Goal: Transaction & Acquisition: Purchase product/service

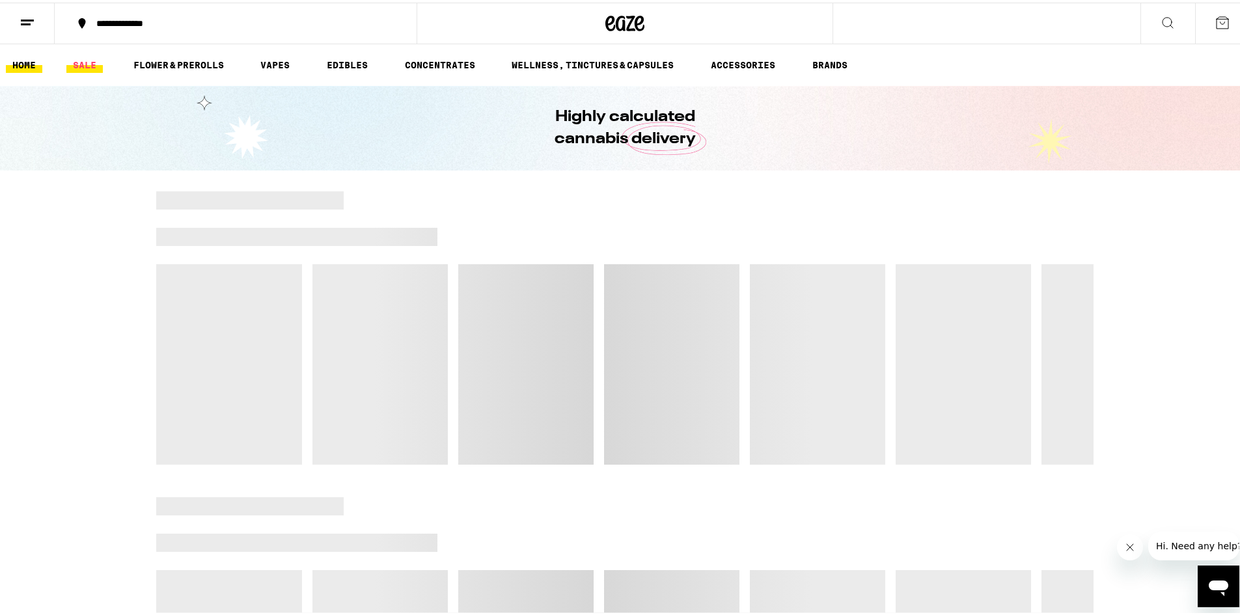
click at [90, 61] on link "SALE" at bounding box center [84, 63] width 36 height 16
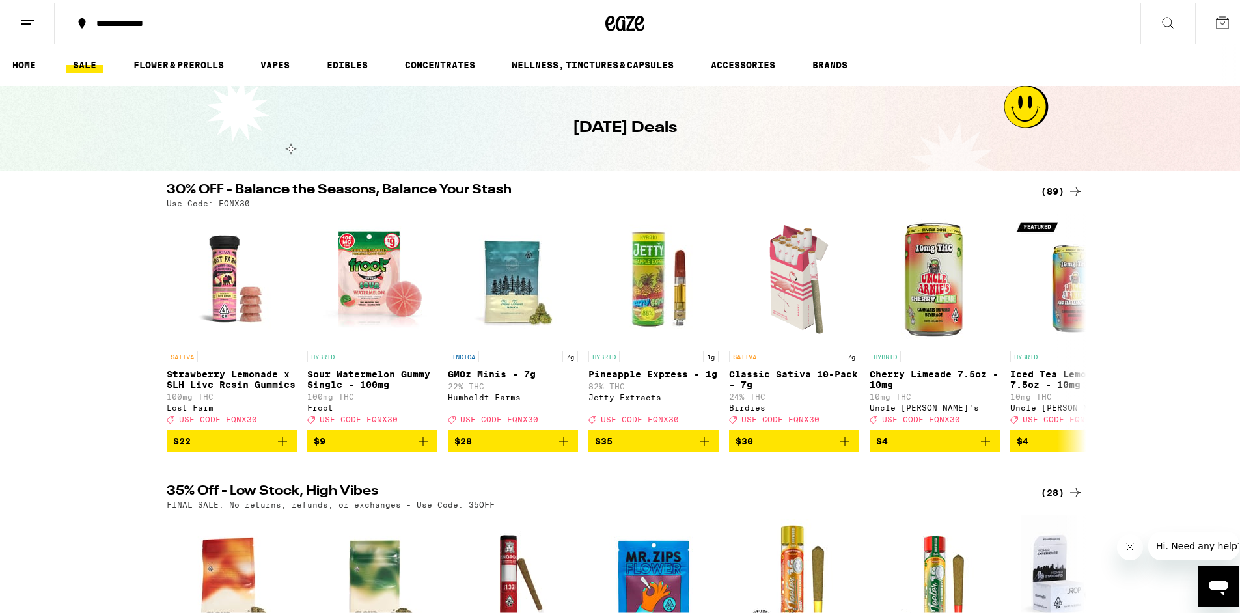
click at [1049, 187] on div "(89)" at bounding box center [1062, 189] width 42 height 16
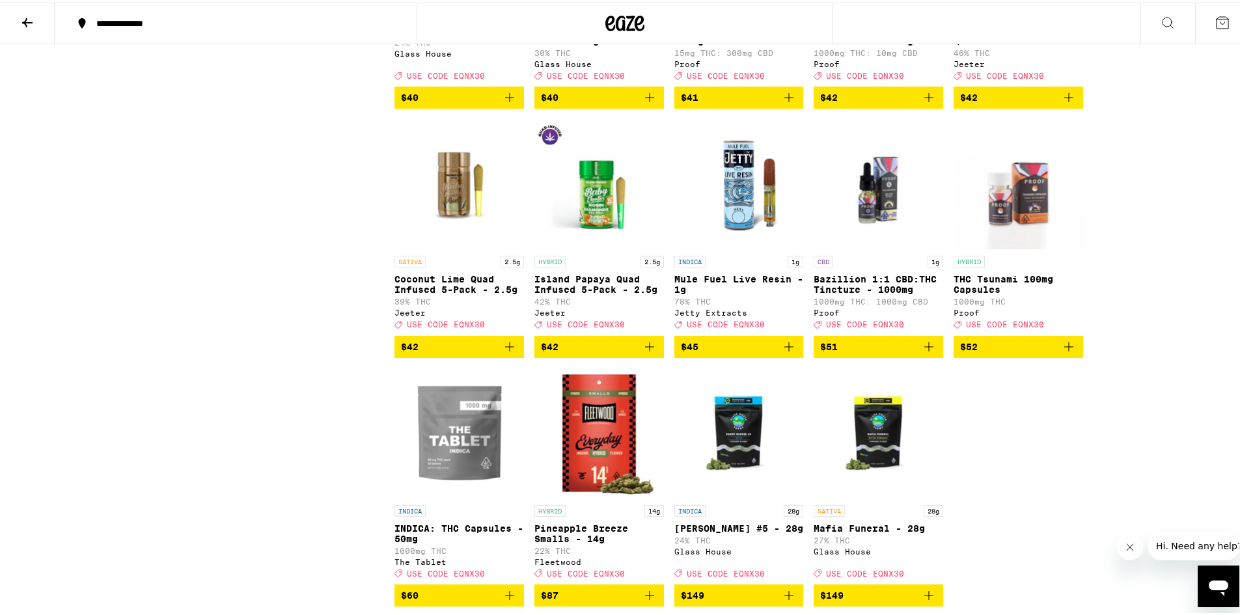
scroll to position [4165, 0]
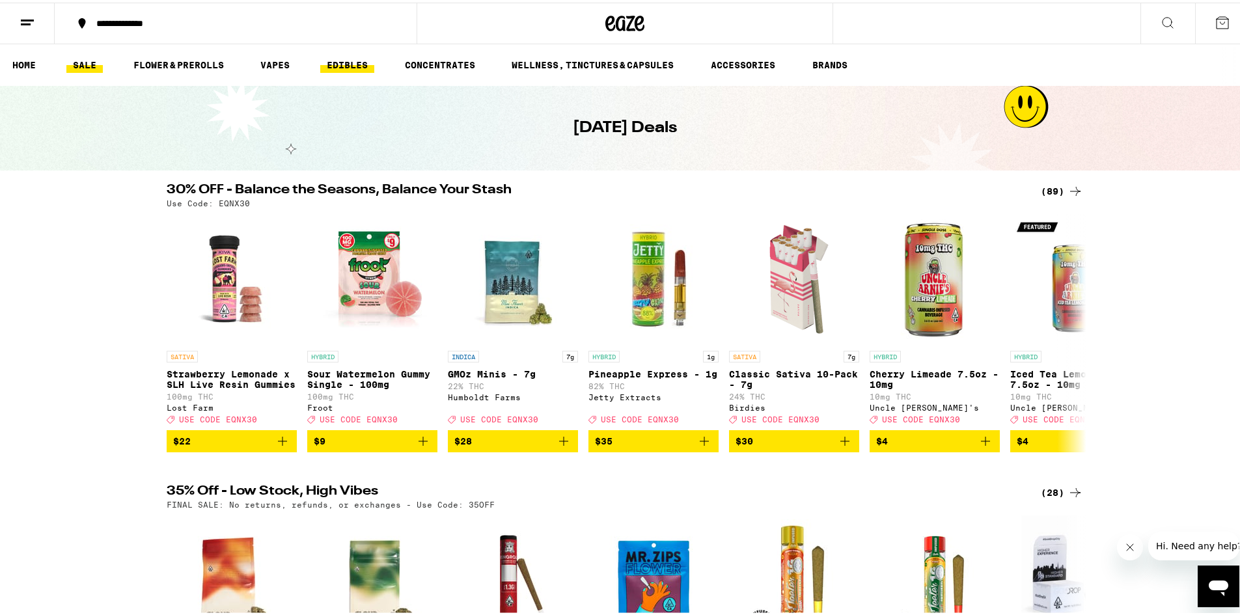
click at [361, 62] on link "EDIBLES" at bounding box center [347, 63] width 54 height 16
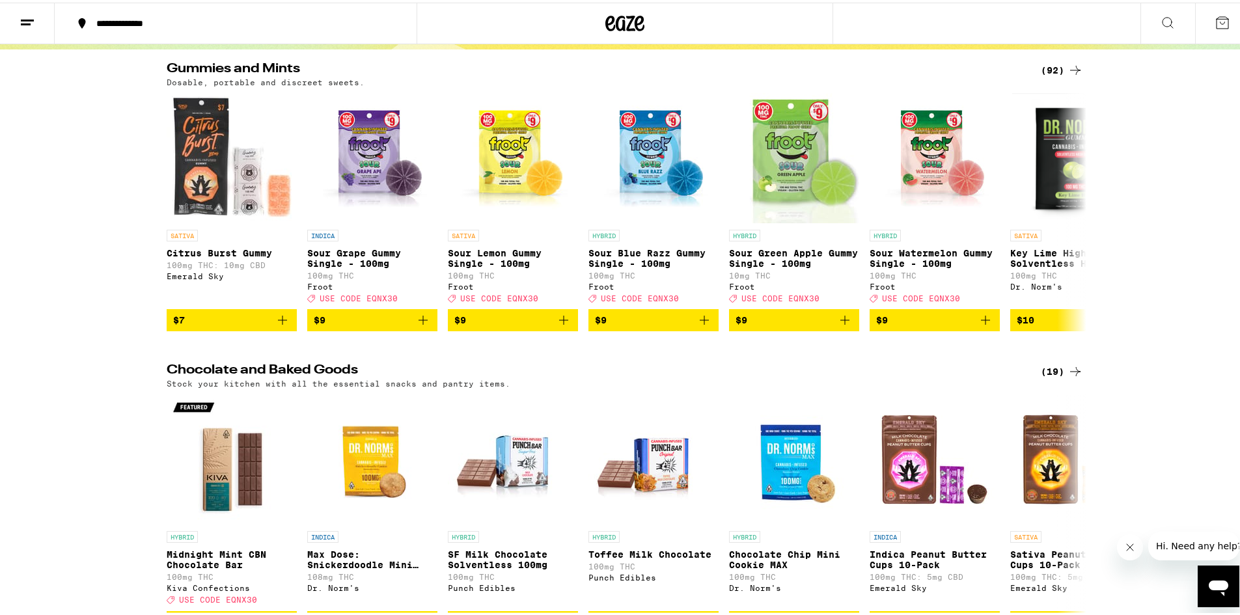
scroll to position [65, 0]
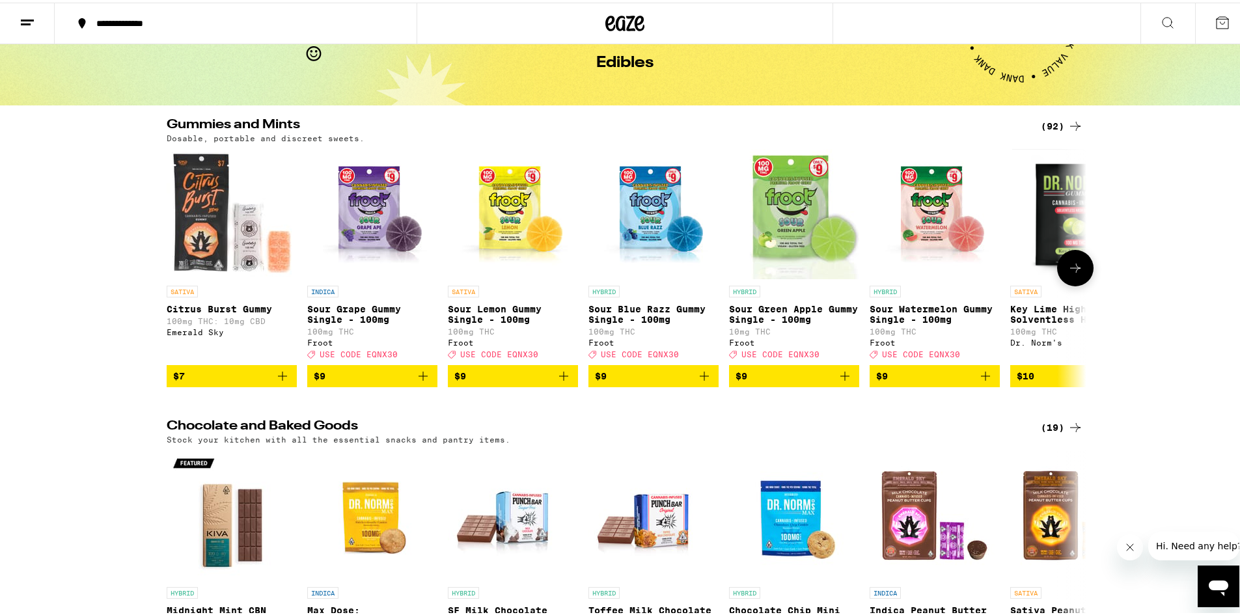
click at [1069, 265] on icon at bounding box center [1075, 266] width 16 height 16
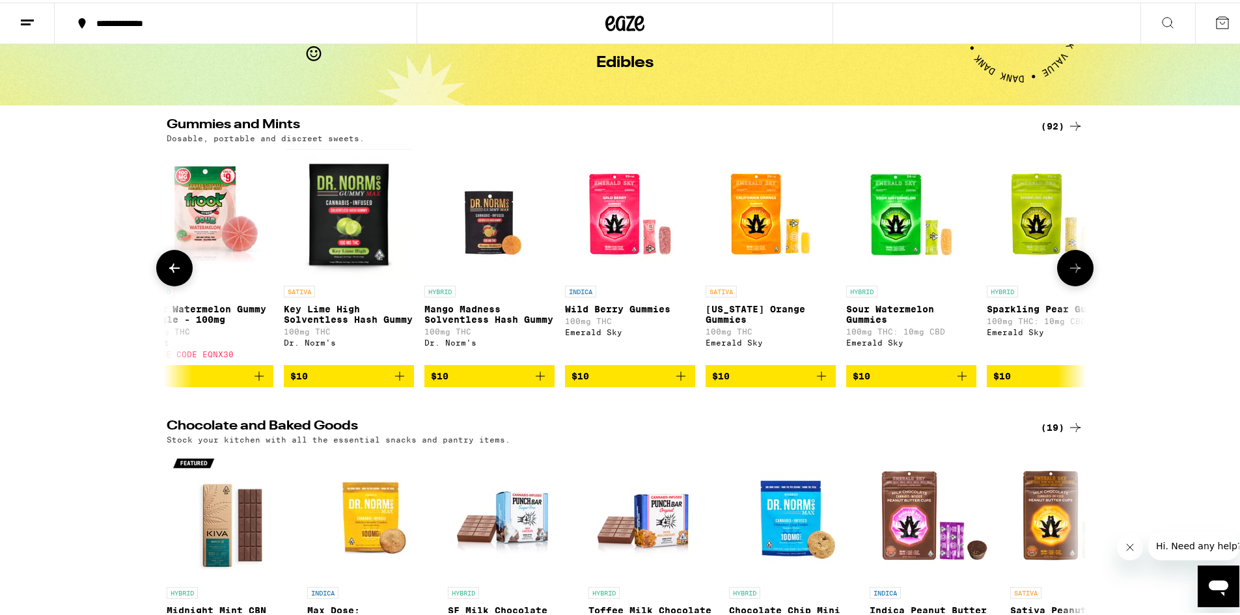
click at [1069, 265] on icon at bounding box center [1075, 266] width 16 height 16
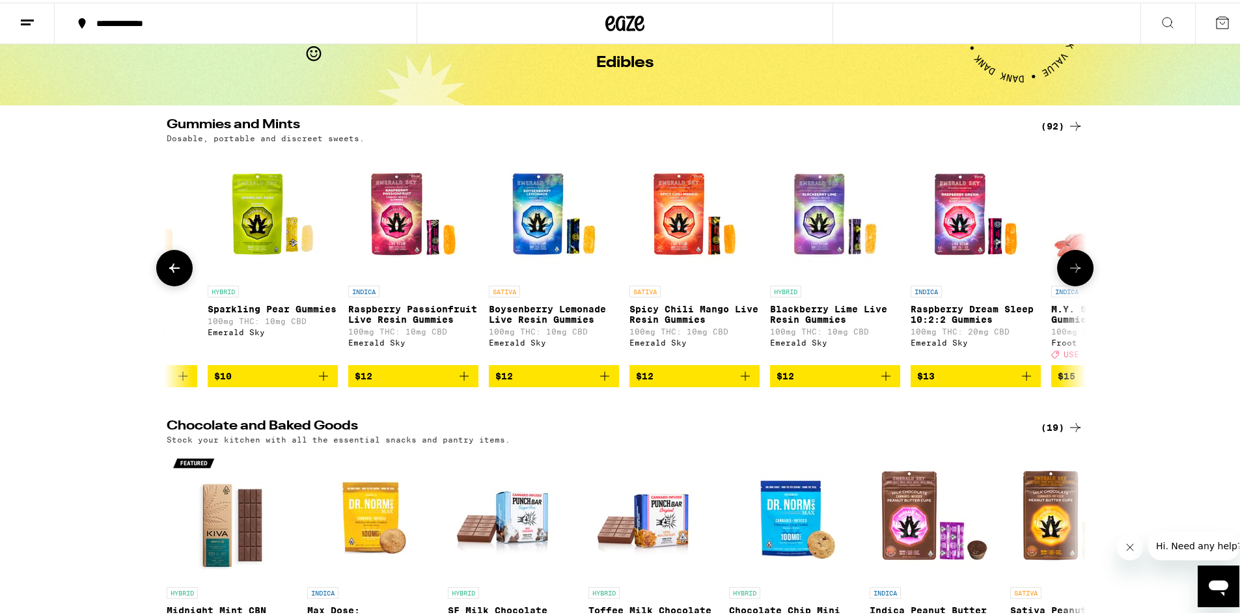
click at [1069, 265] on icon at bounding box center [1075, 266] width 16 height 16
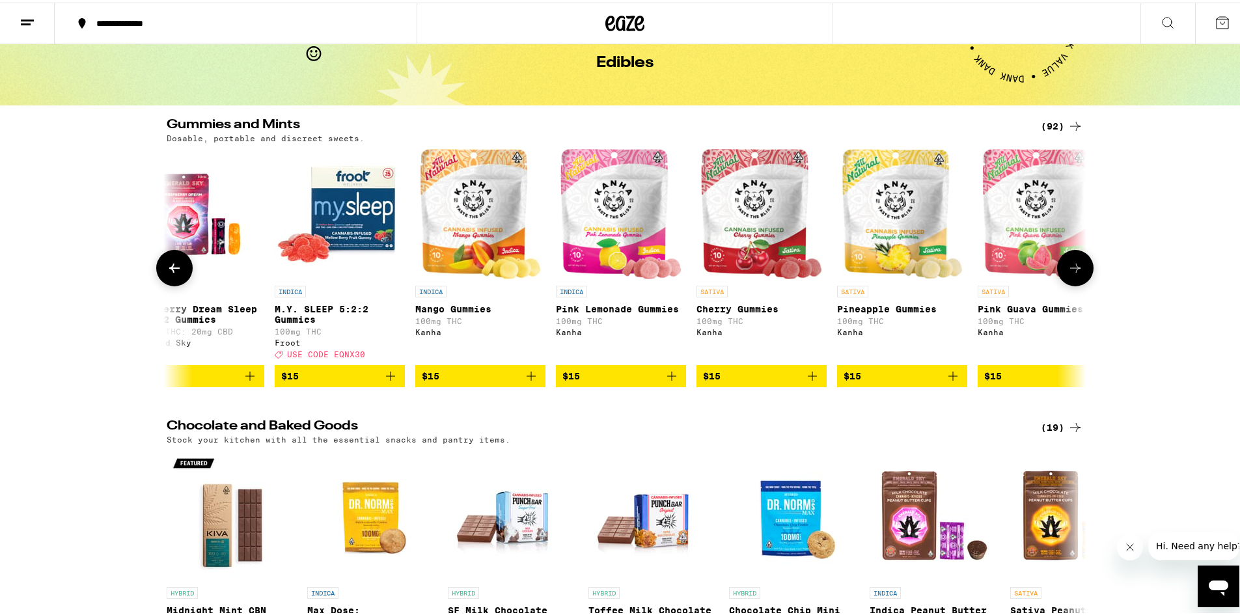
scroll to position [0, 2282]
click at [1069, 265] on icon at bounding box center [1075, 266] width 16 height 16
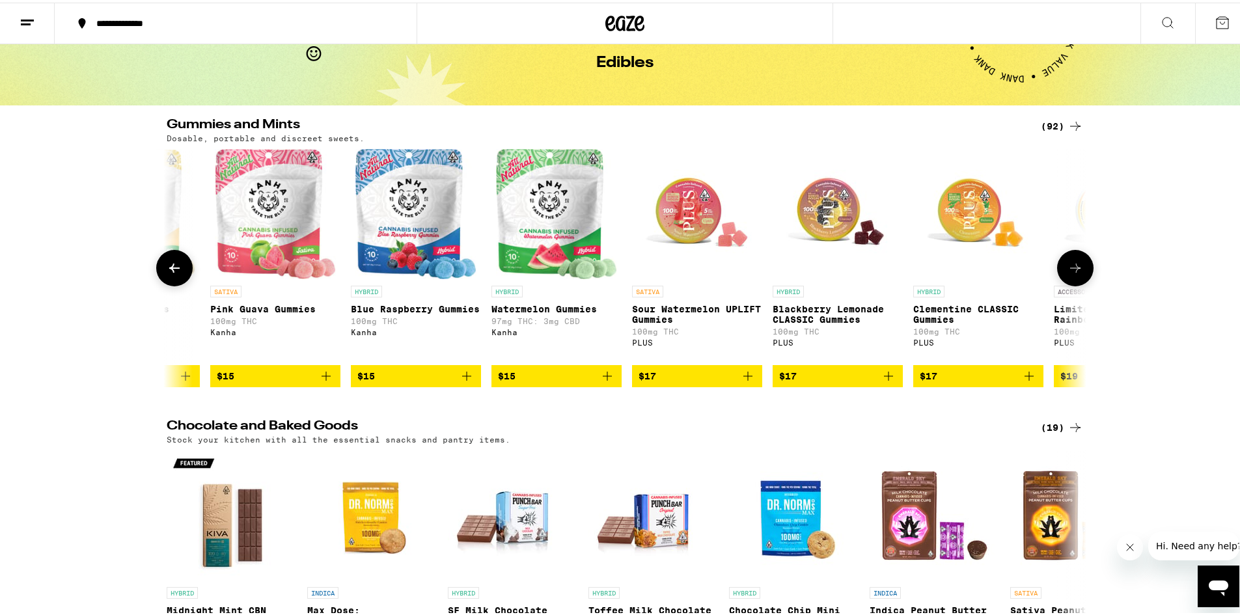
scroll to position [0, 3057]
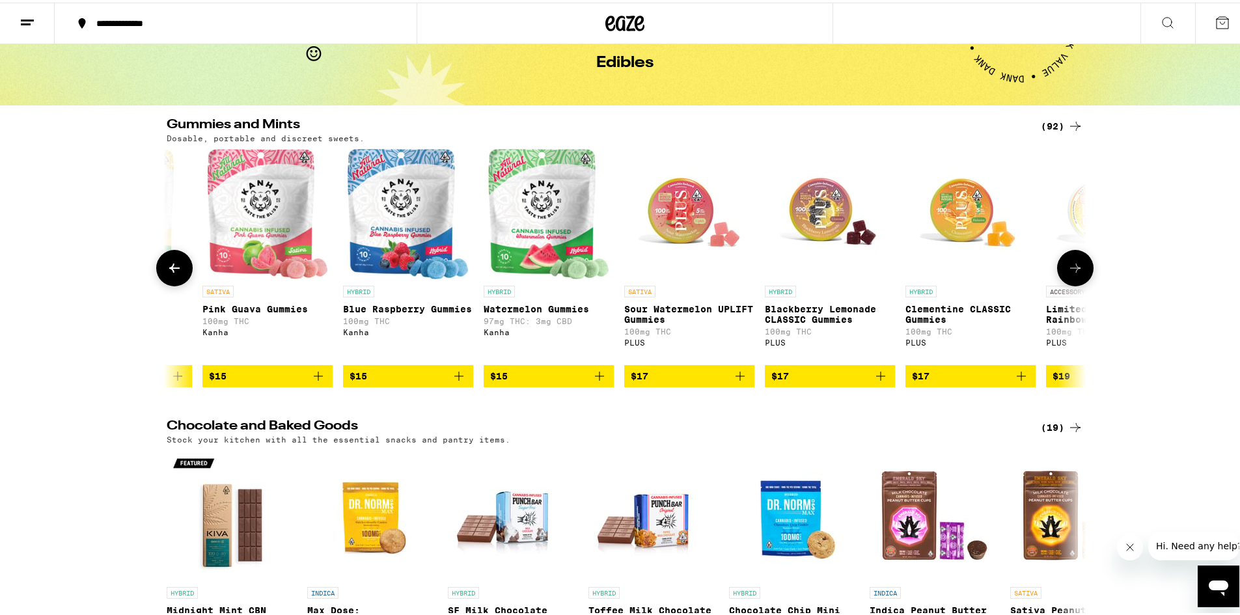
click at [318, 381] on icon "Add to bag" at bounding box center [318, 374] width 16 height 16
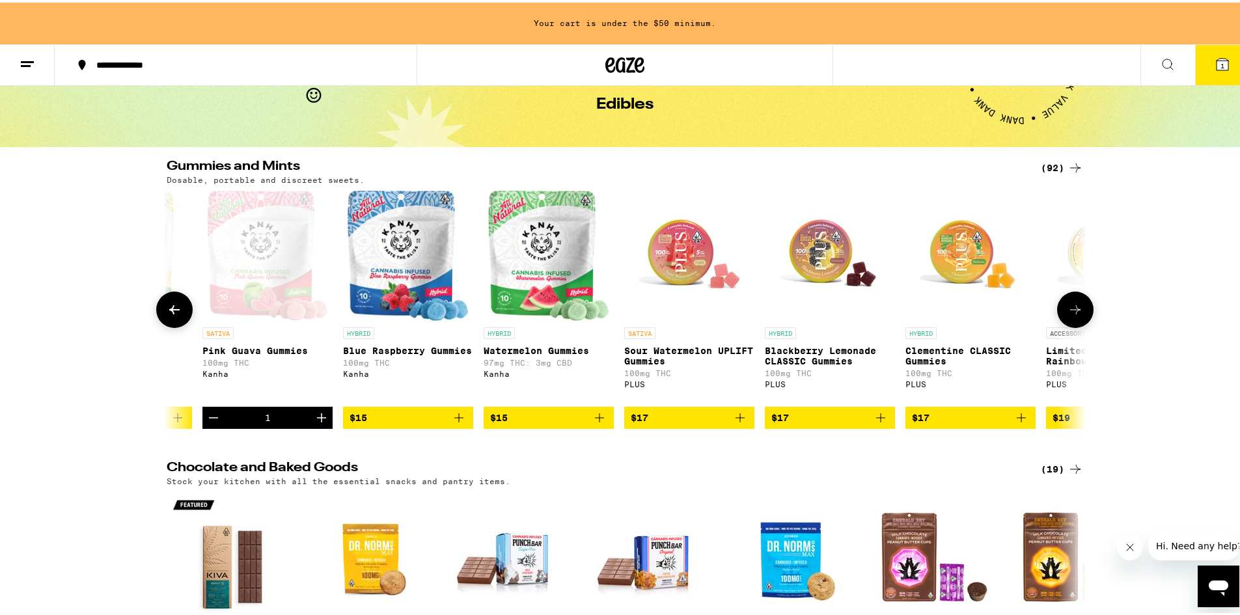
scroll to position [107, 0]
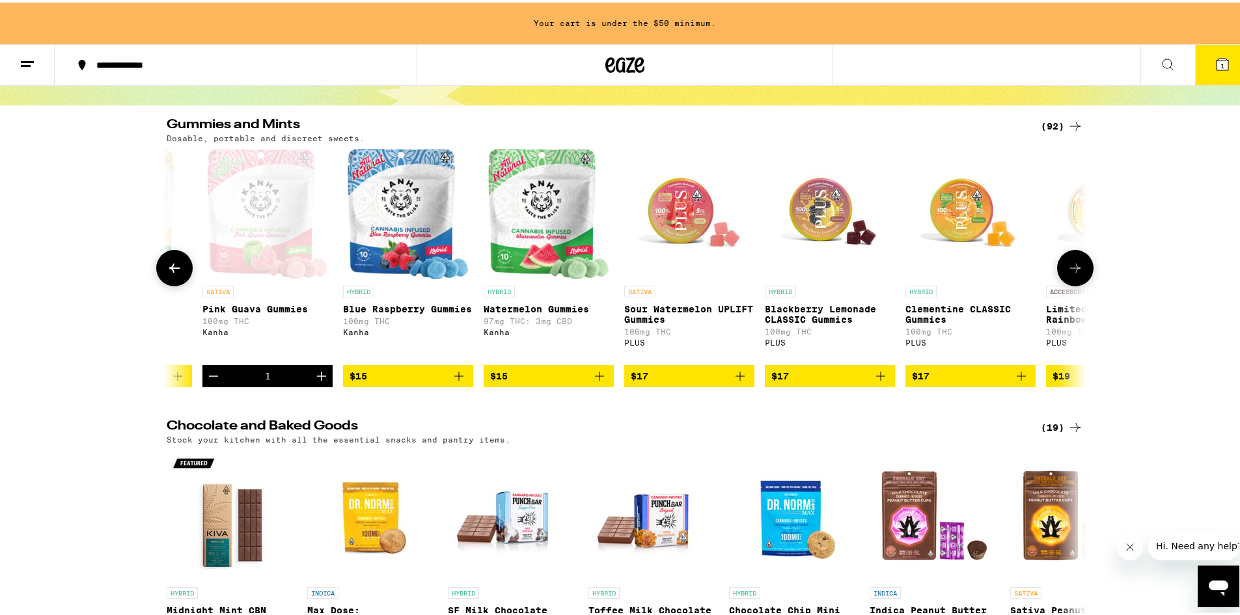
click at [318, 381] on icon "Increment" at bounding box center [322, 374] width 16 height 16
click at [321, 381] on icon "Increment" at bounding box center [322, 374] width 16 height 16
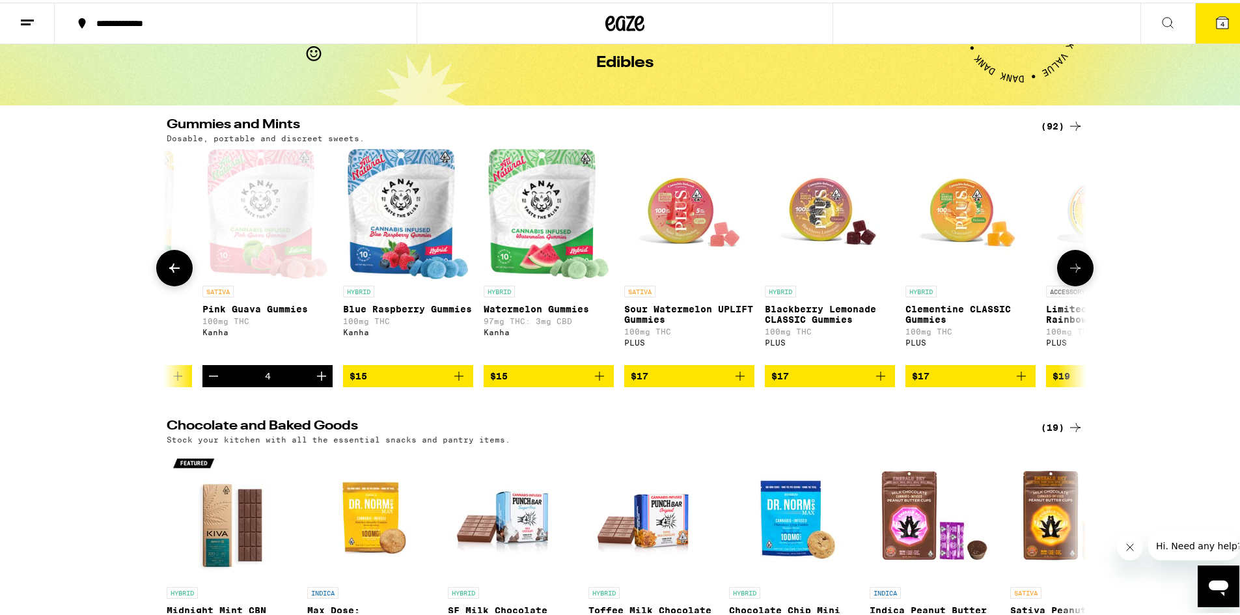
click at [1075, 273] on icon at bounding box center [1075, 266] width 16 height 16
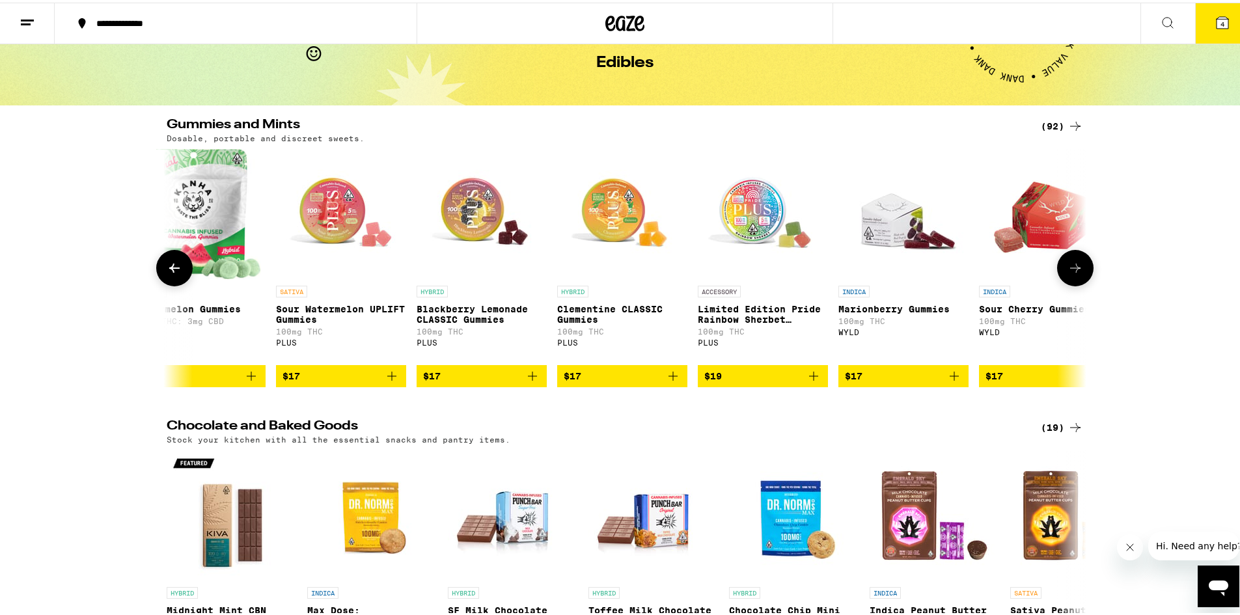
click at [1078, 275] on button at bounding box center [1075, 265] width 36 height 36
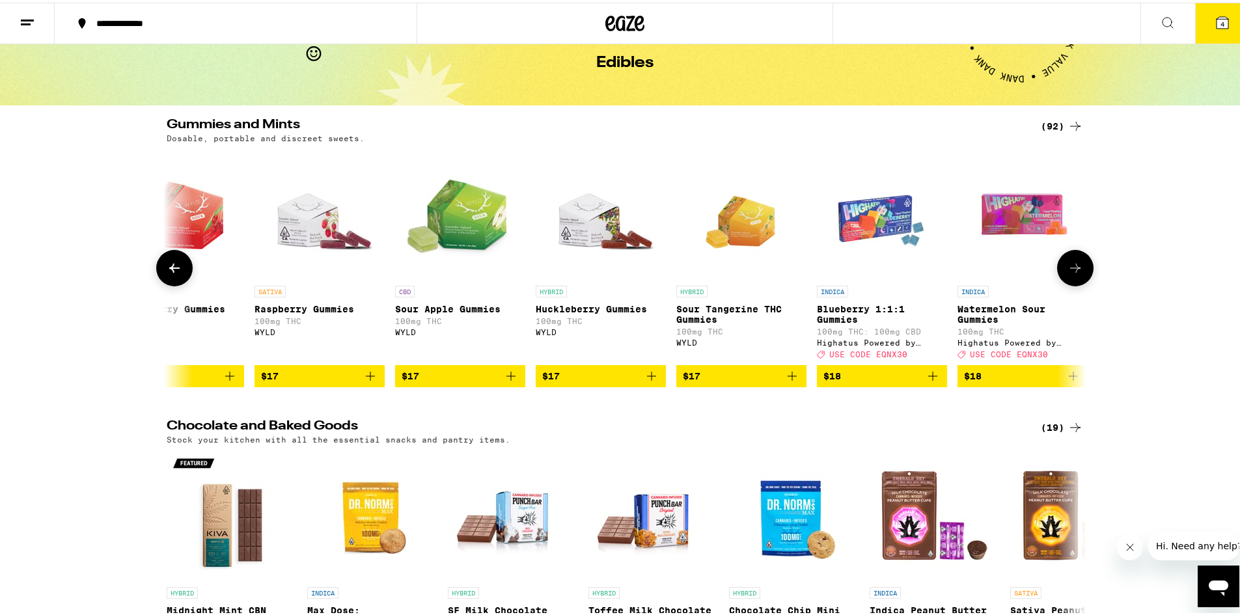
click at [1084, 277] on button at bounding box center [1075, 265] width 36 height 36
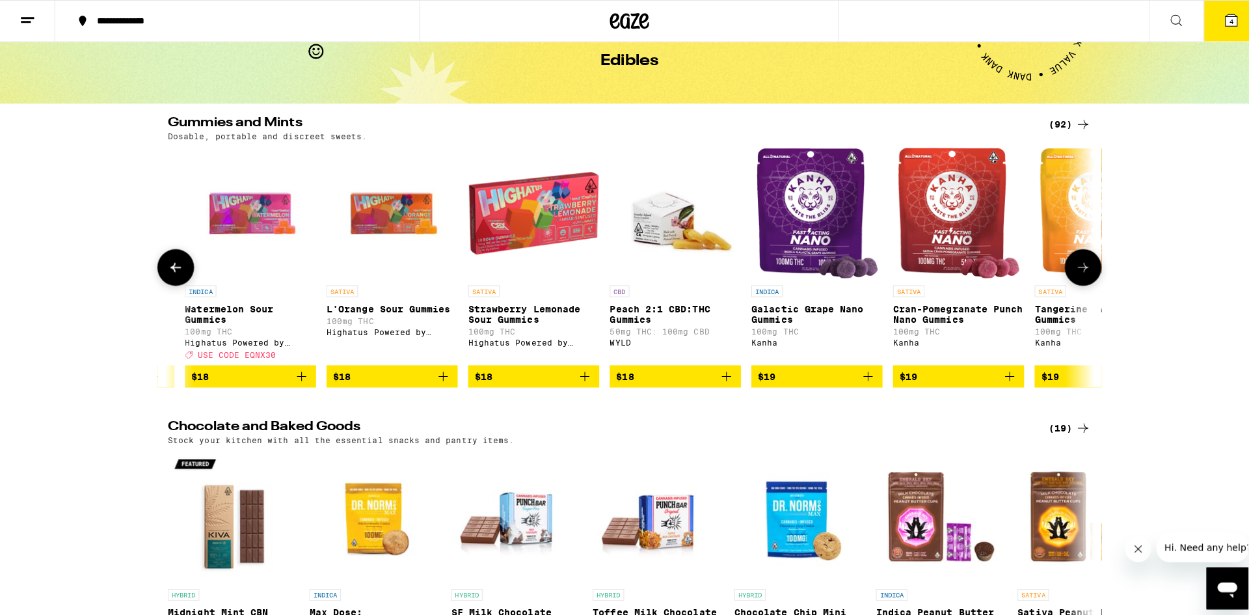
scroll to position [0, 5044]
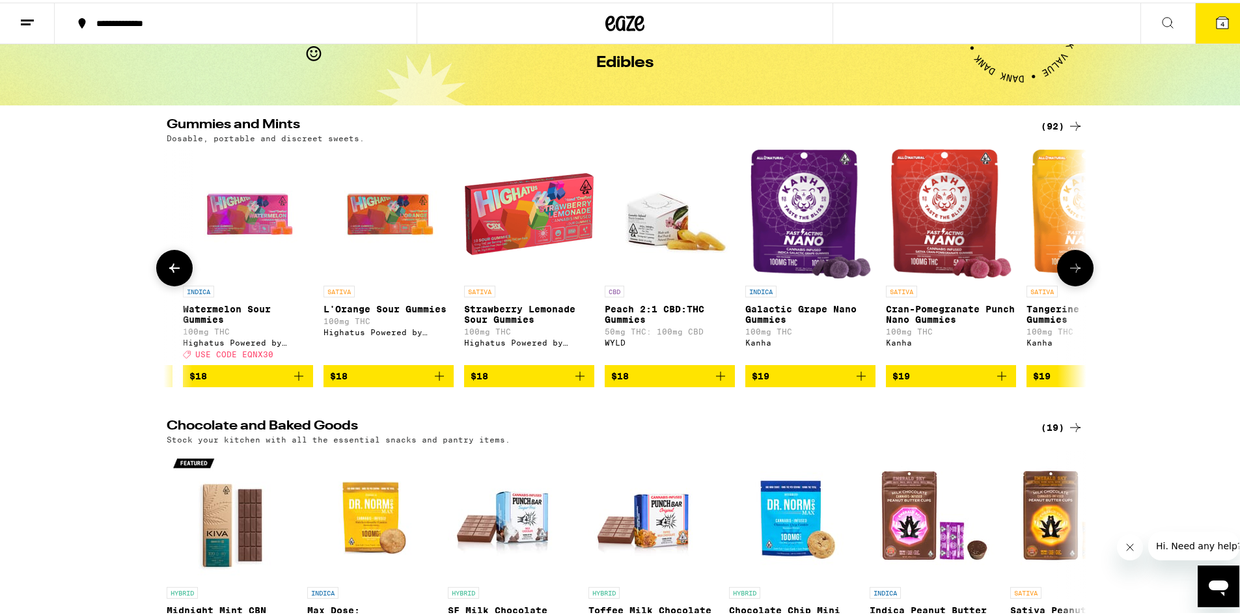
click at [998, 381] on icon "Add to bag" at bounding box center [1002, 374] width 16 height 16
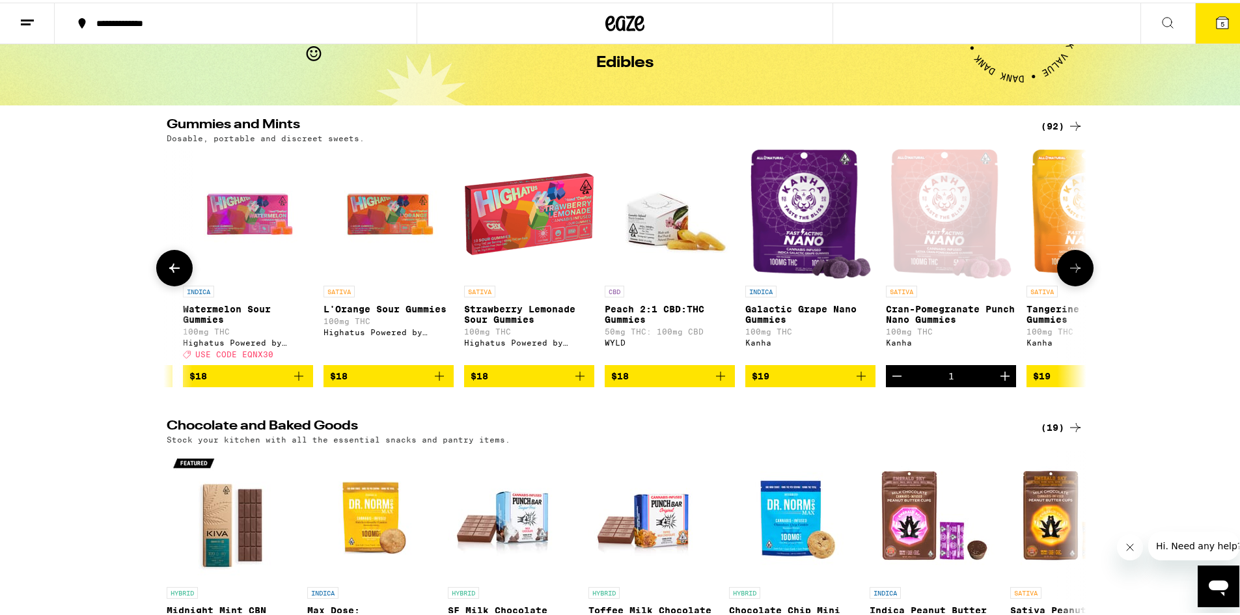
click at [1000, 381] on icon "Increment" at bounding box center [1005, 374] width 16 height 16
click at [1220, 20] on span "6" at bounding box center [1222, 22] width 4 height 8
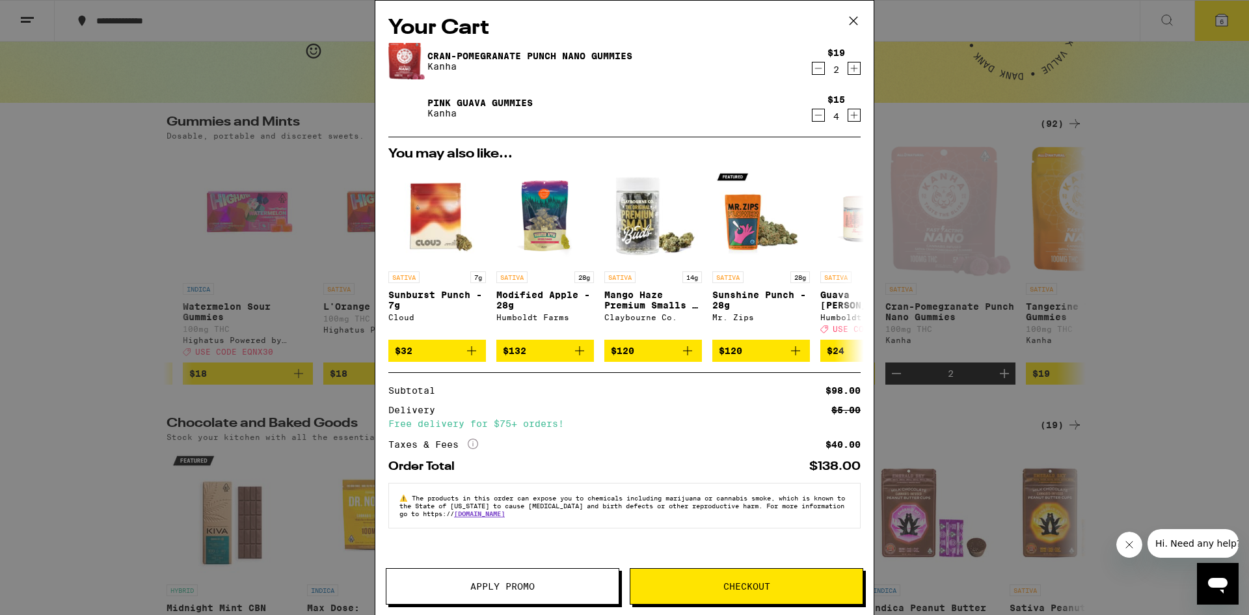
click at [713, 584] on span "Checkout" at bounding box center [747, 586] width 232 height 9
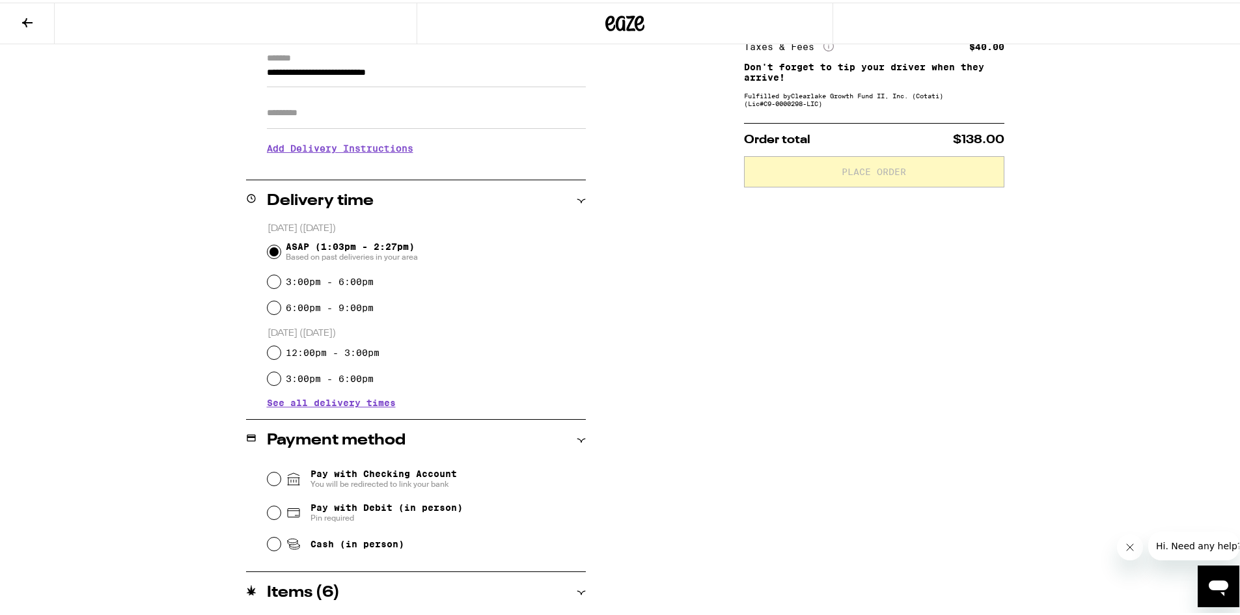
scroll to position [195, 0]
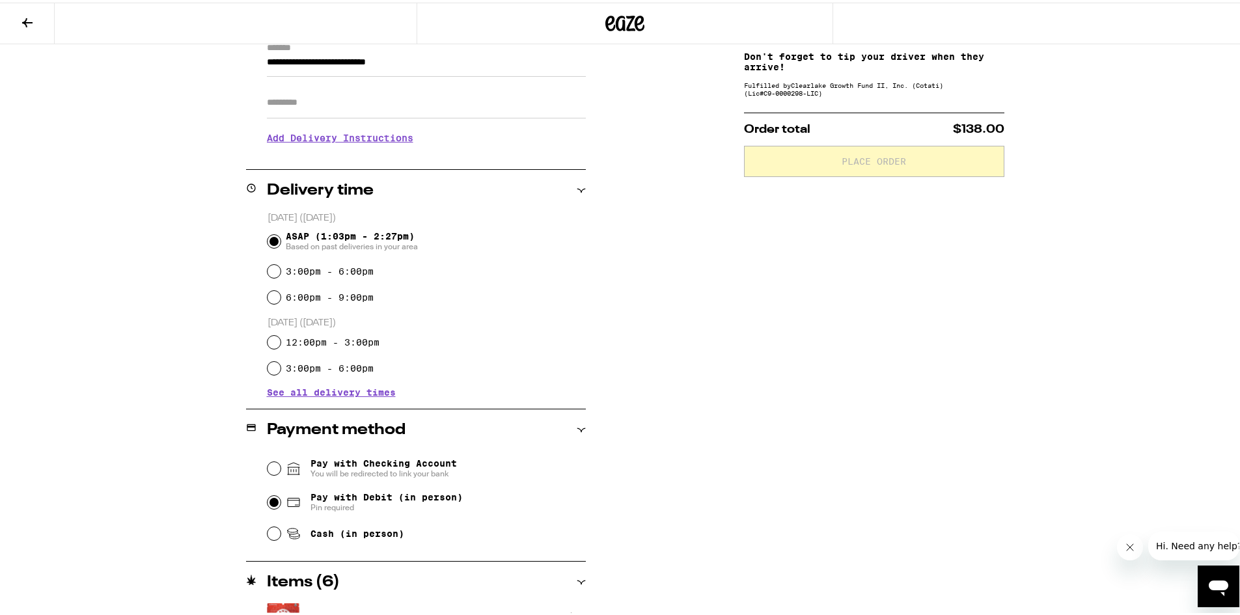
click at [267, 506] on input "Pay with Debit (in person) Pin required" at bounding box center [273, 499] width 13 height 13
radio input "true"
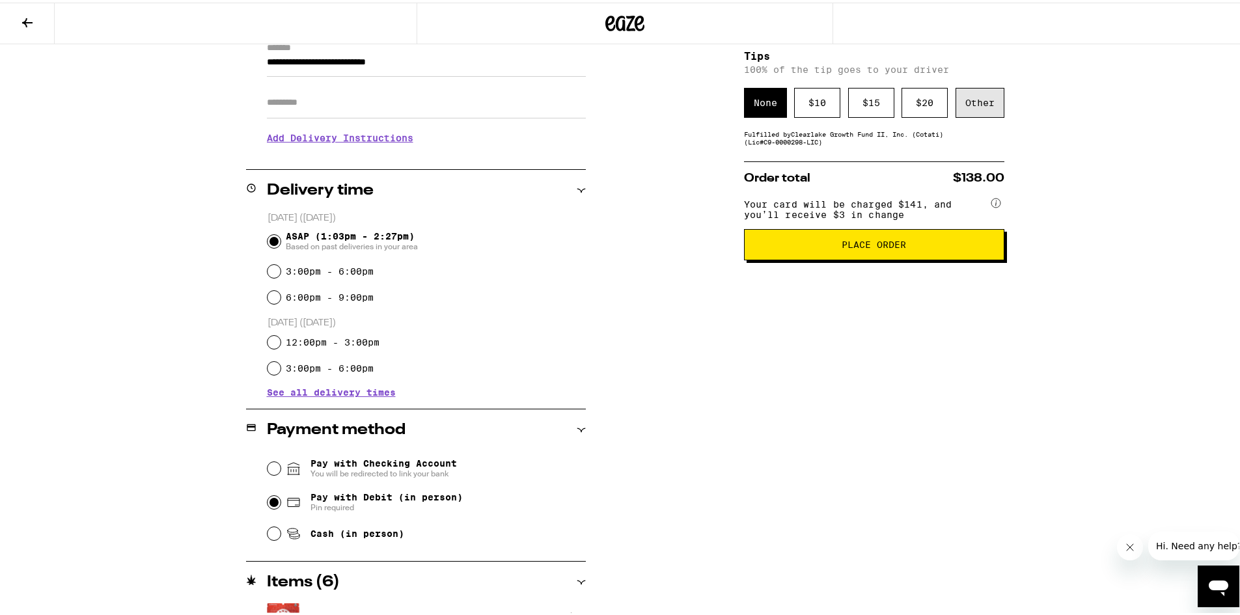
click at [969, 98] on div "Other" at bounding box center [979, 100] width 49 height 30
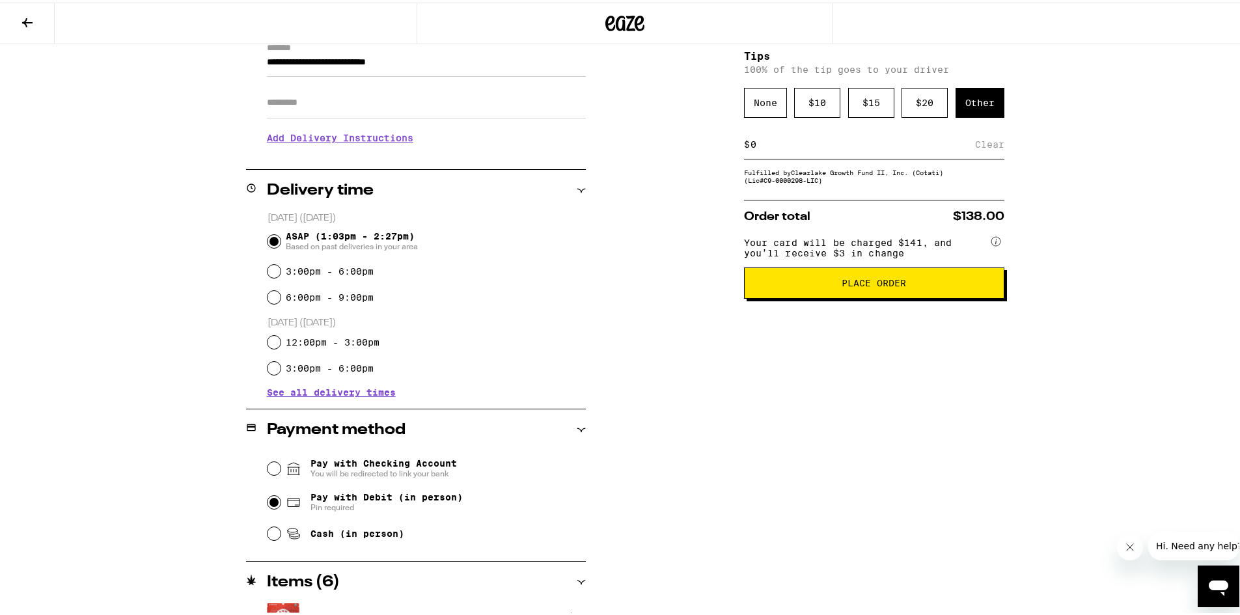
click at [772, 154] on div "$ Clear" at bounding box center [874, 142] width 260 height 29
drag, startPoint x: 774, startPoint y: 144, endPoint x: 761, endPoint y: 193, distance: 50.5
click at [774, 144] on input at bounding box center [862, 142] width 225 height 12
type input "12"
click at [879, 285] on span "Place Order" at bounding box center [873, 280] width 64 height 9
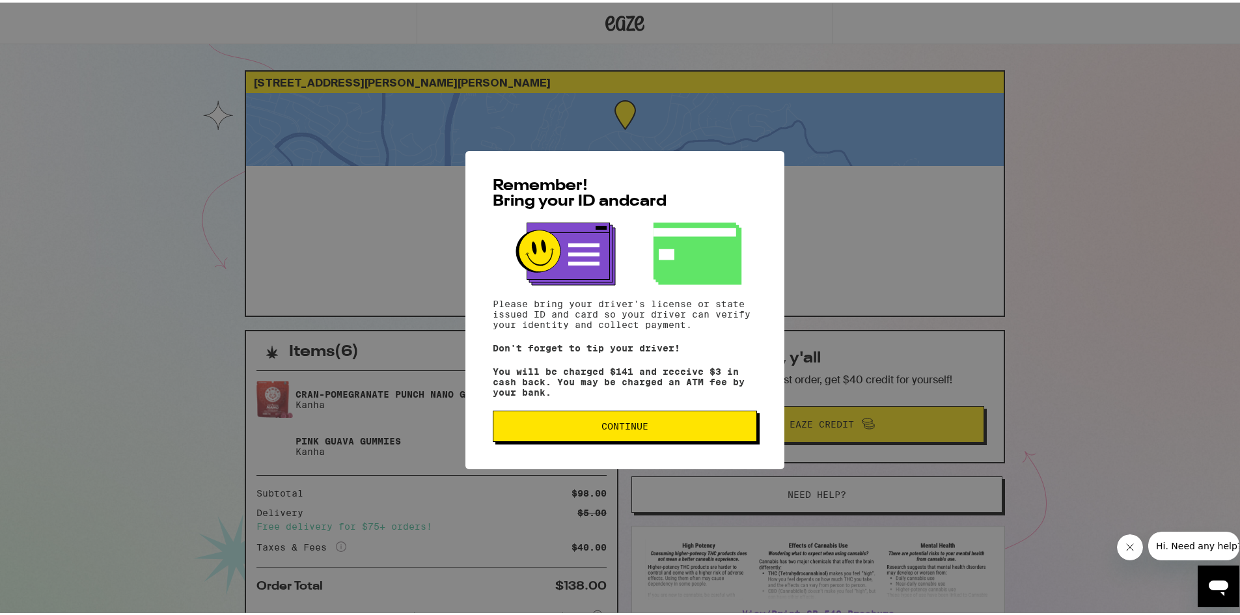
click at [656, 422] on button "Continue" at bounding box center [625, 423] width 264 height 31
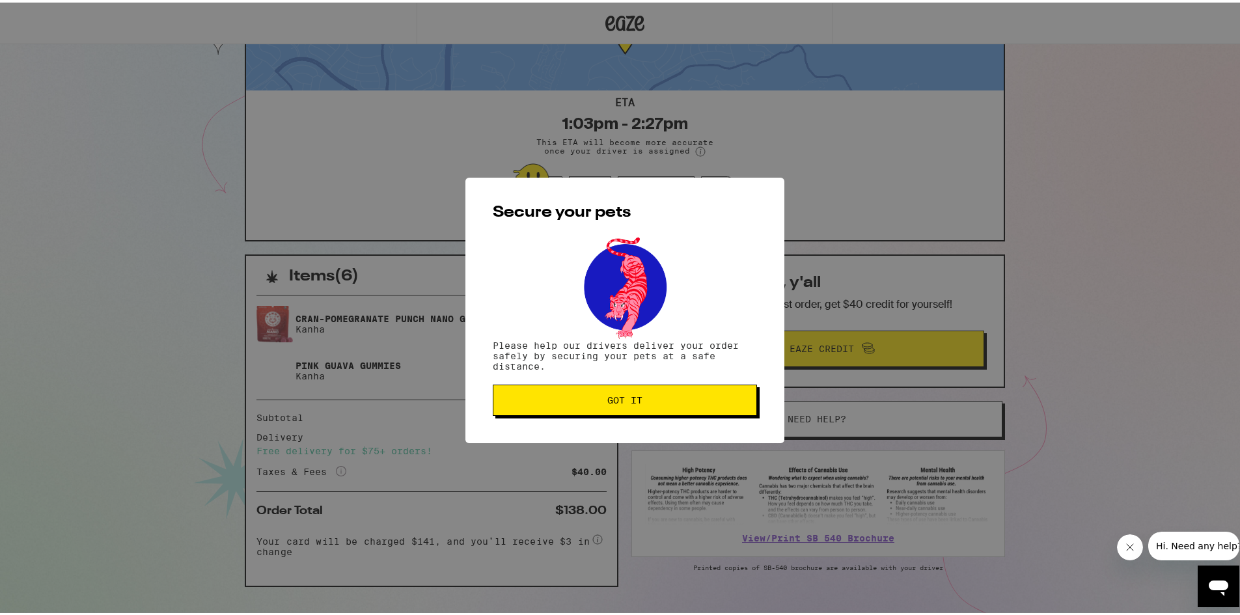
scroll to position [100, 0]
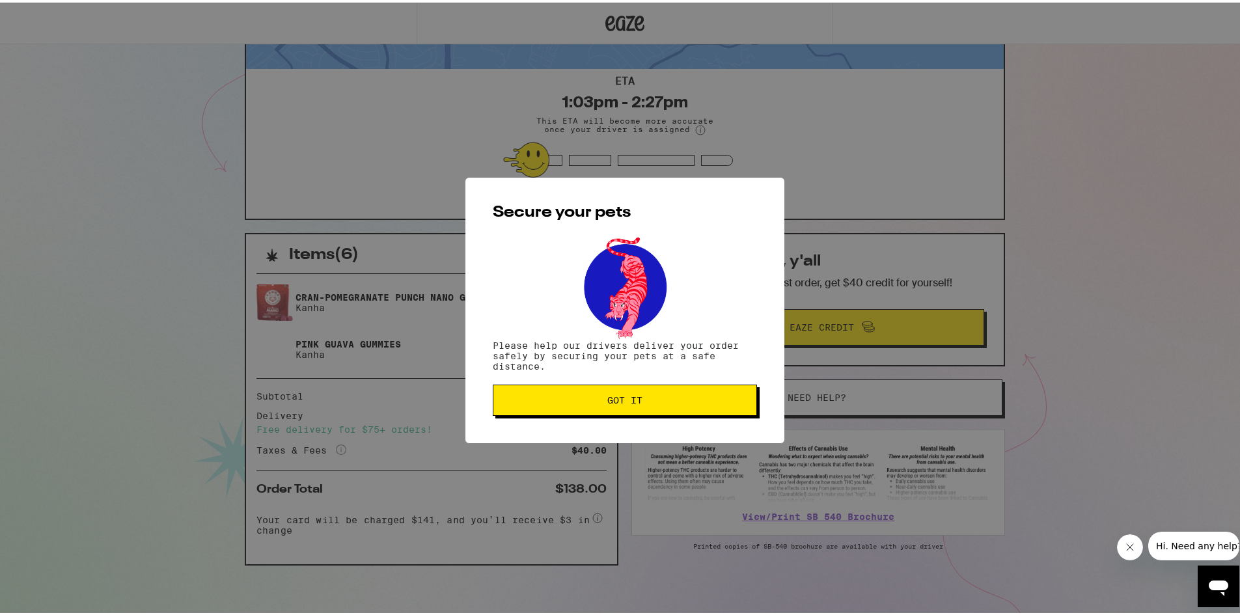
click at [612, 400] on span "Got it" at bounding box center [624, 397] width 35 height 9
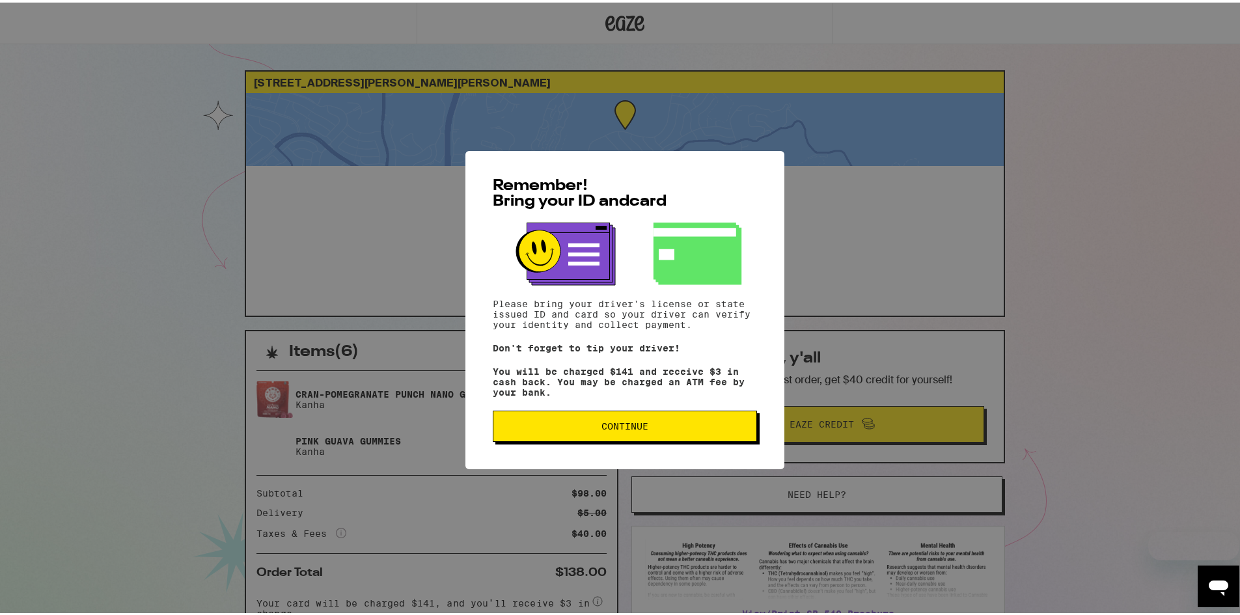
click at [605, 439] on button "Continue" at bounding box center [625, 423] width 264 height 31
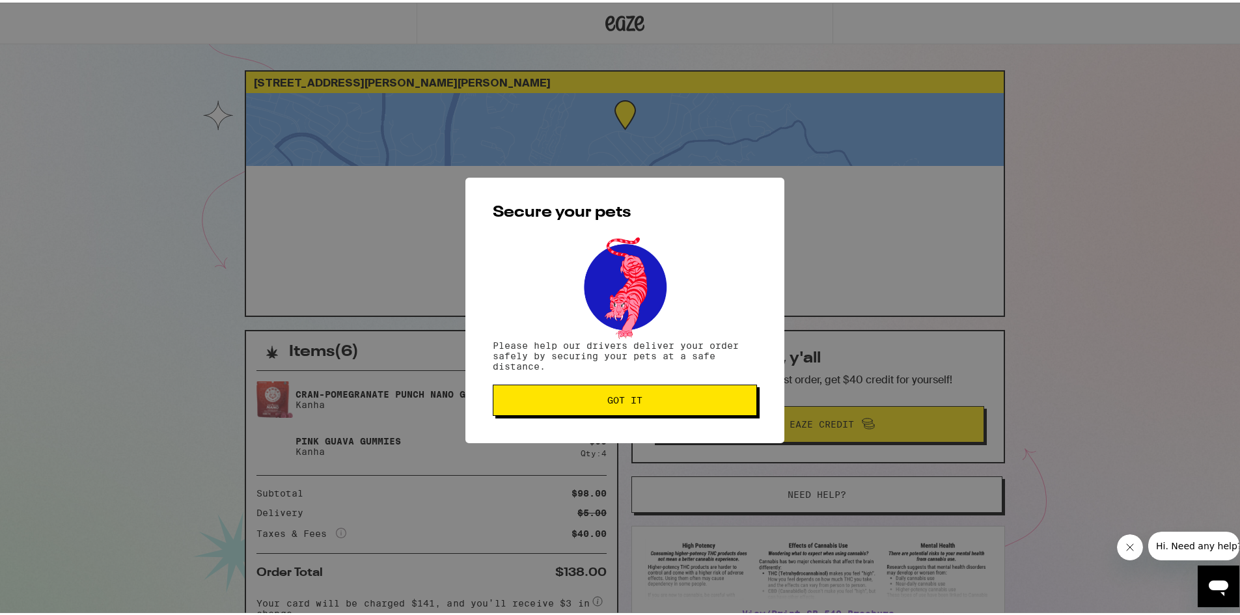
click at [604, 424] on div "Secure your pets Please help our drivers deliver your order safely by securing …" at bounding box center [624, 308] width 319 height 266
click at [601, 413] on button "Got it" at bounding box center [625, 397] width 264 height 31
